Goal: Find specific page/section

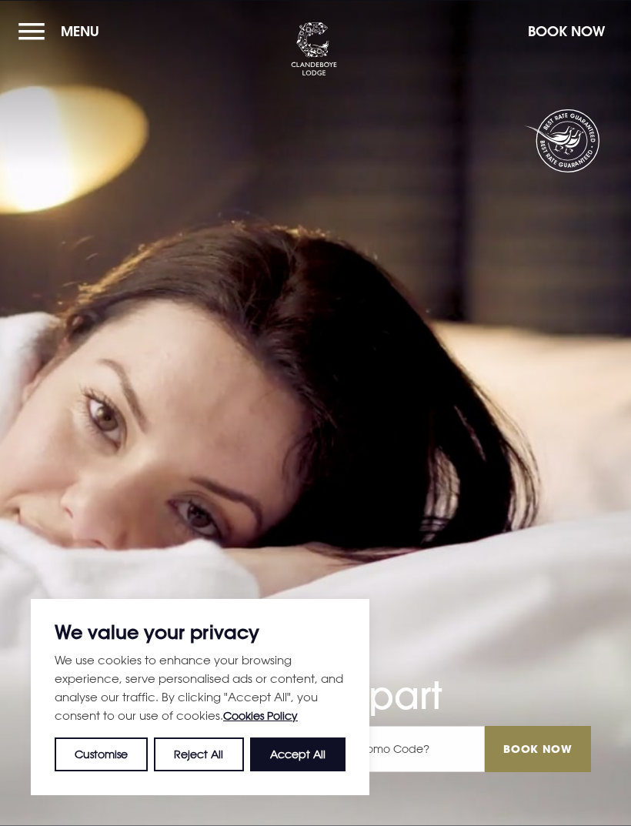
click at [34, 21] on button "Menu" at bounding box center [62, 31] width 89 height 33
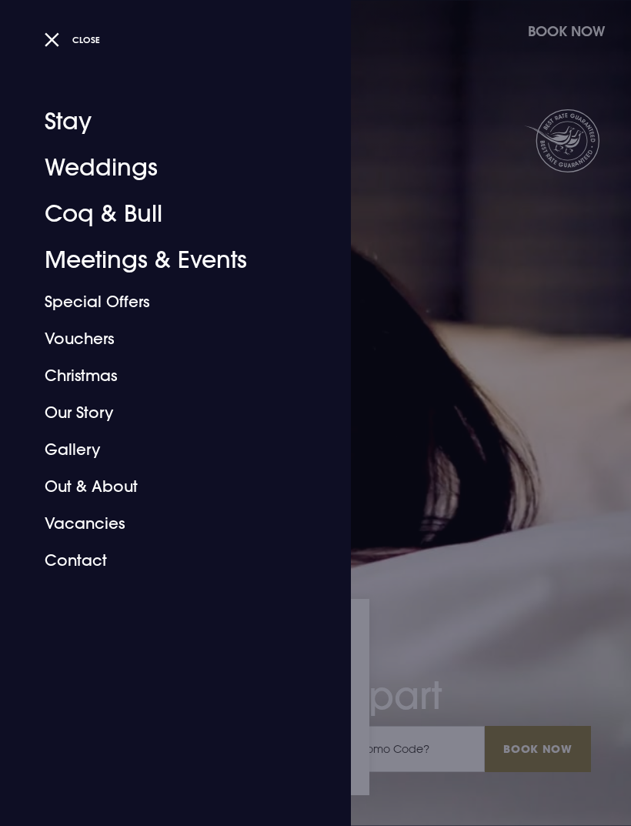
click at [141, 213] on link "Coq & Bull" at bounding box center [166, 214] width 243 height 46
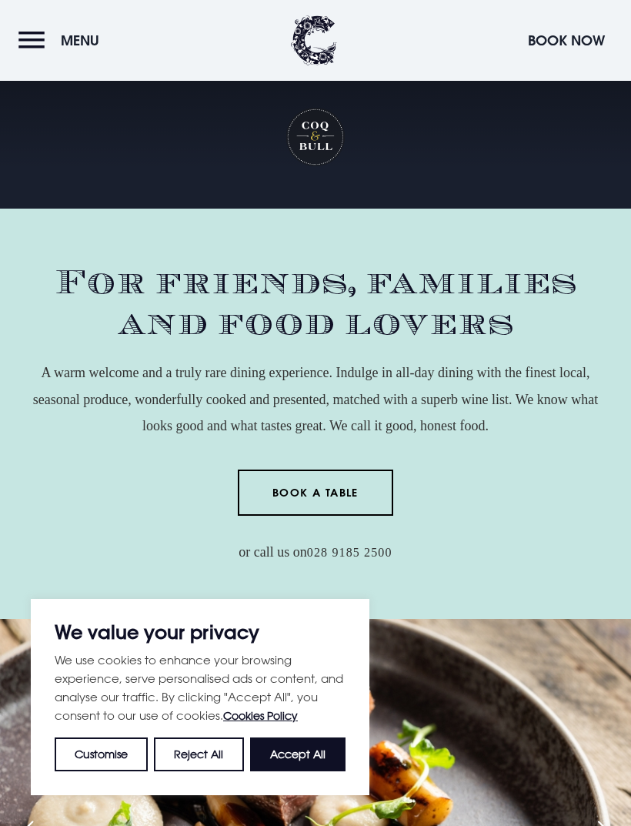
click at [303, 754] on button "Accept All" at bounding box center [297, 755] width 95 height 34
checkbox input "true"
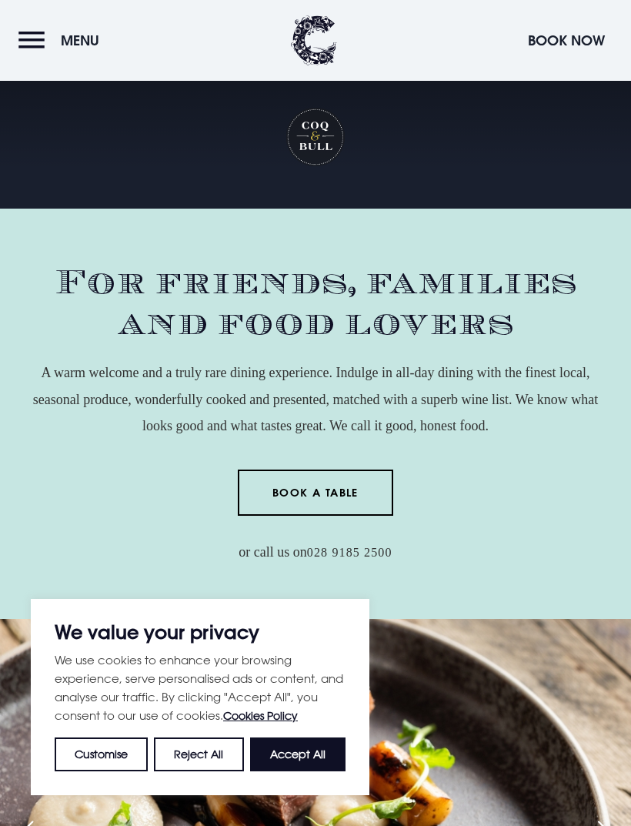
checkbox input "true"
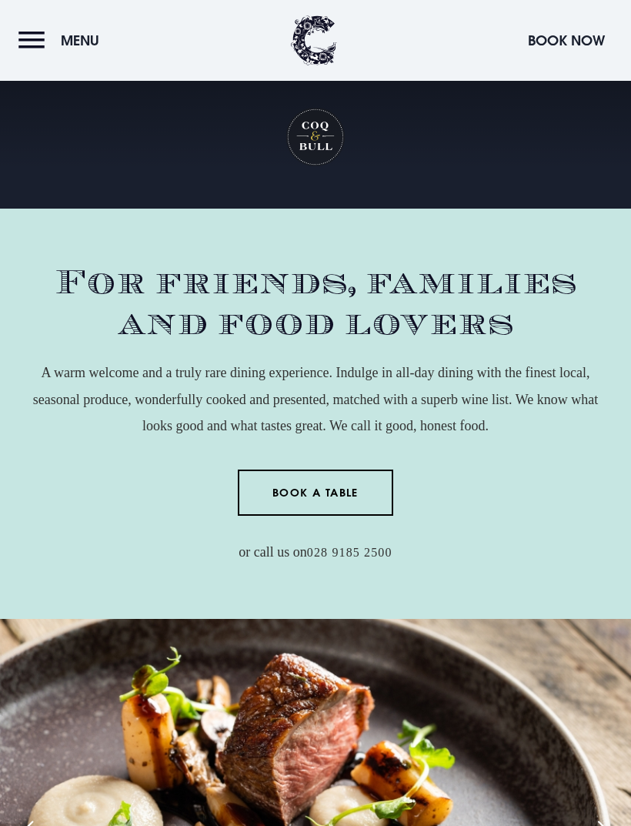
click at [40, 38] on button "Menu" at bounding box center [62, 40] width 89 height 33
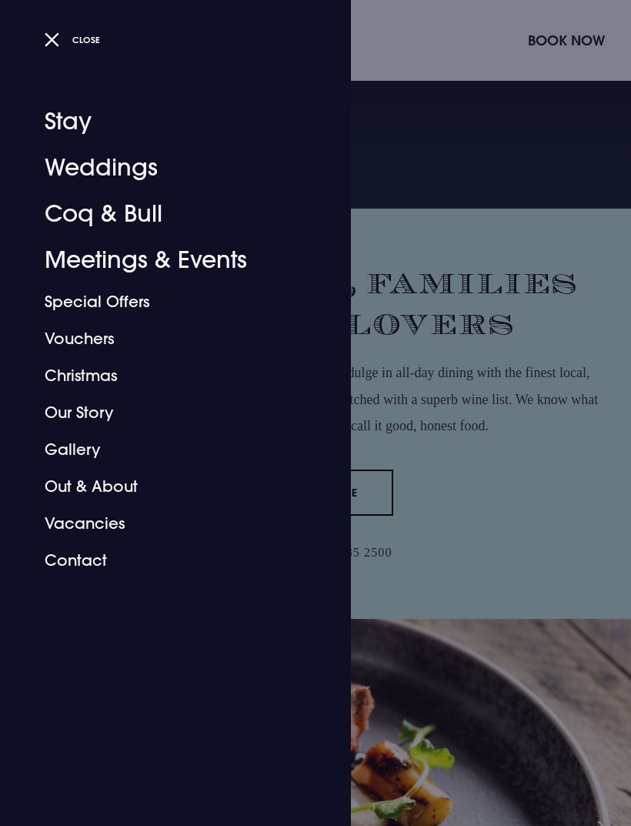
click at [125, 307] on link "Special Offers" at bounding box center [166, 301] width 243 height 37
